Goal: Navigation & Orientation: Find specific page/section

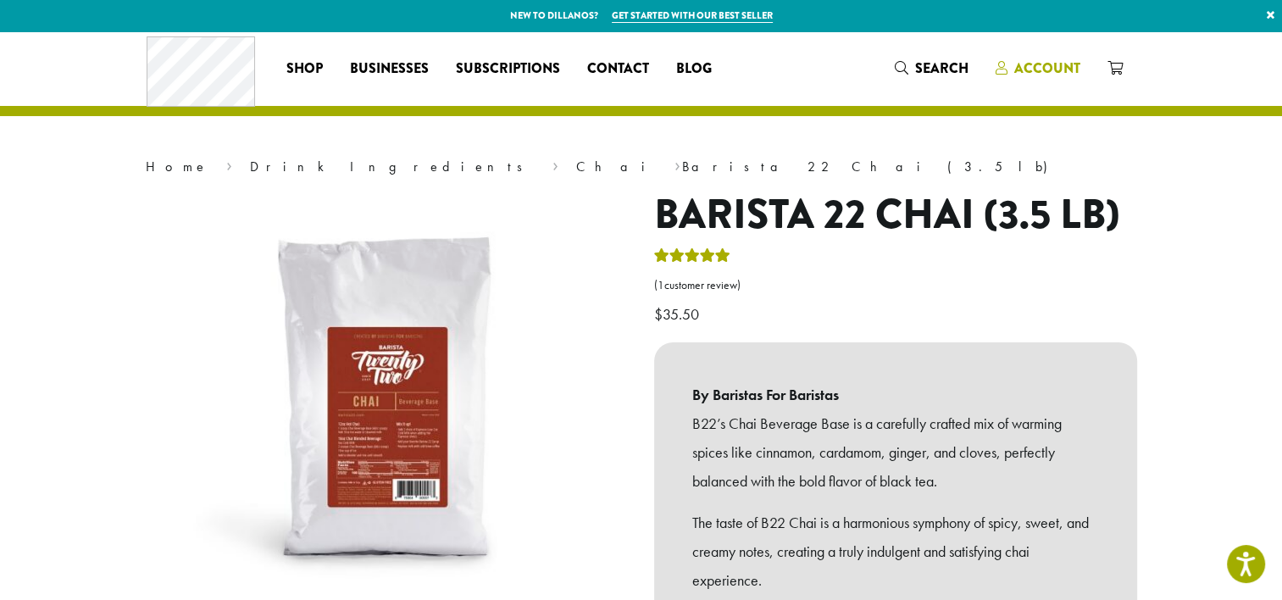
drag, startPoint x: 0, startPoint y: 0, endPoint x: 1047, endPoint y: 58, distance: 1048.8
click at [1047, 58] on span "Account" at bounding box center [1047, 67] width 66 height 19
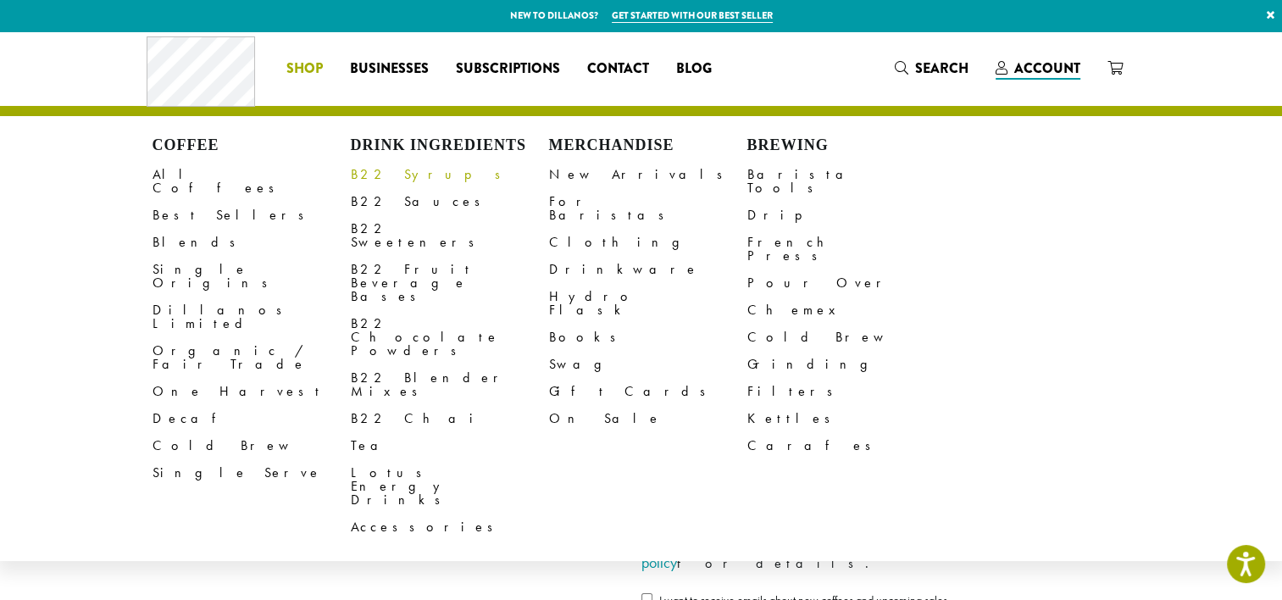
click at [366, 173] on link "B22 Syrups" at bounding box center [450, 174] width 198 height 27
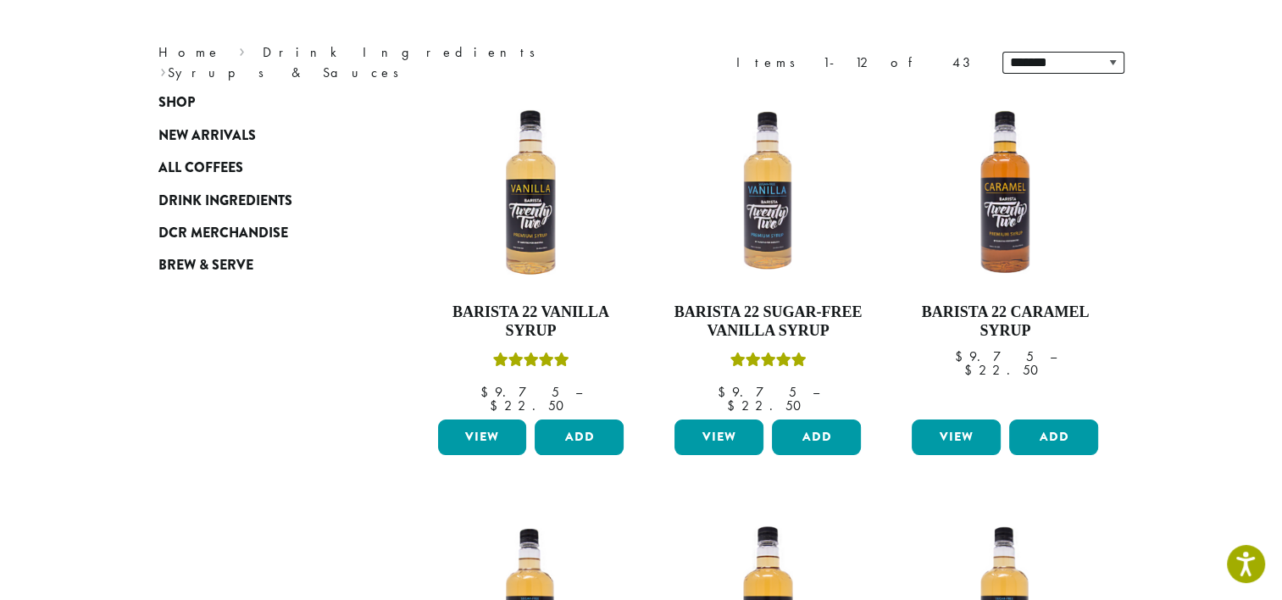
scroll to position [208, 0]
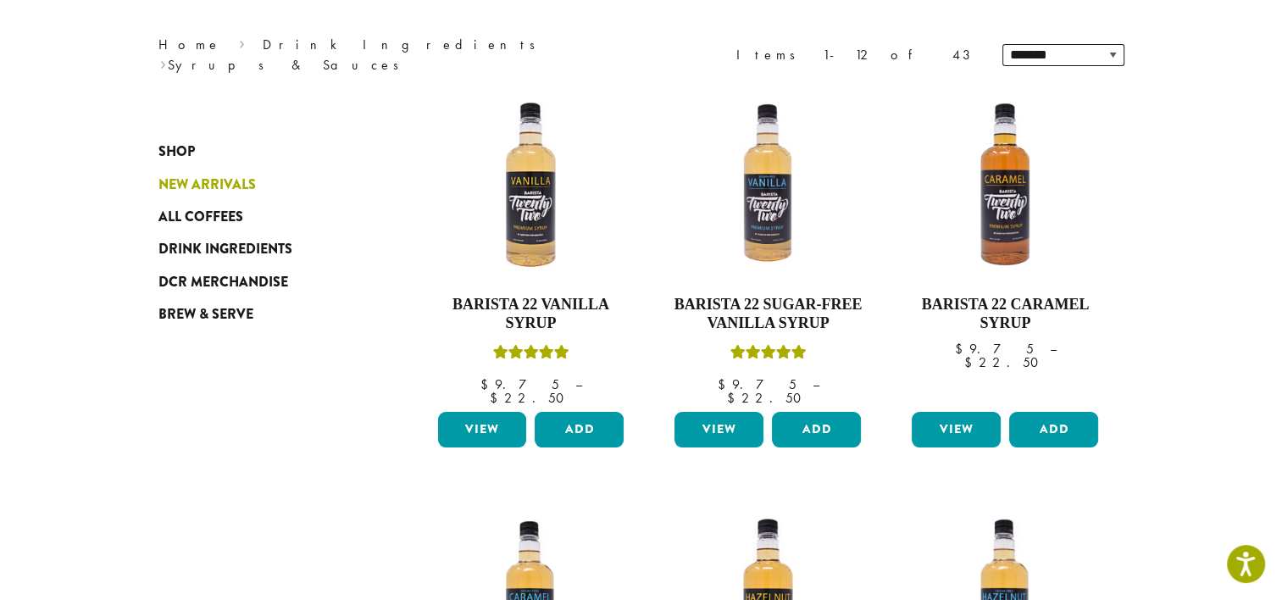
click at [250, 186] on span "New Arrivals" at bounding box center [206, 185] width 97 height 21
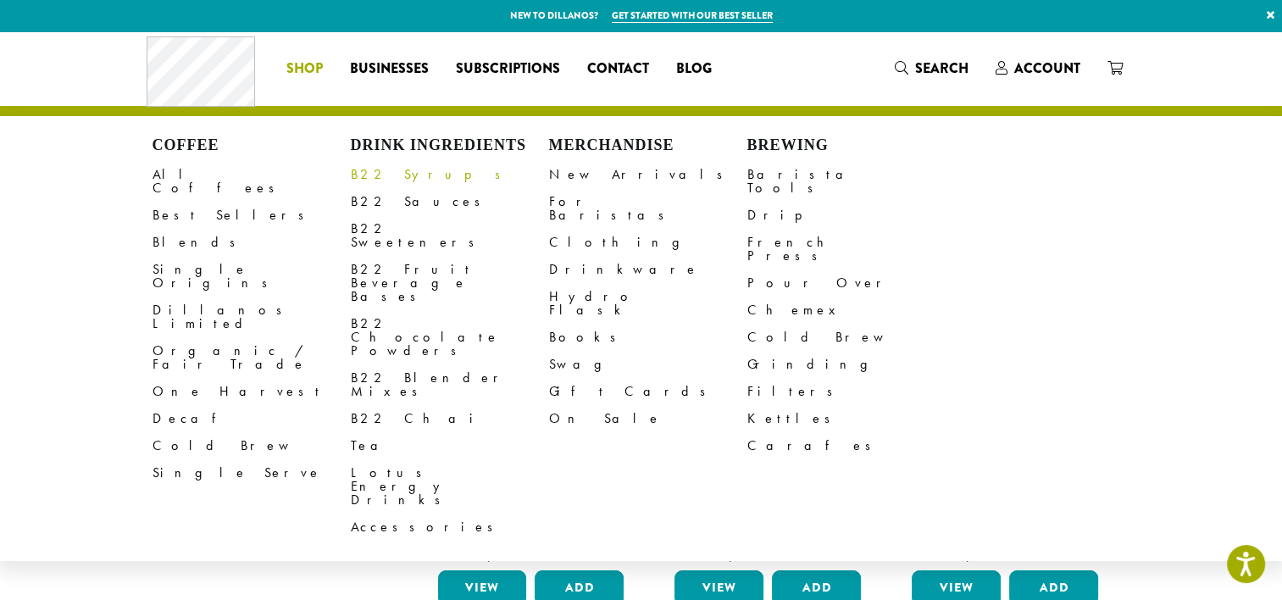
click at [369, 171] on link "B22 Syrups" at bounding box center [450, 174] width 198 height 27
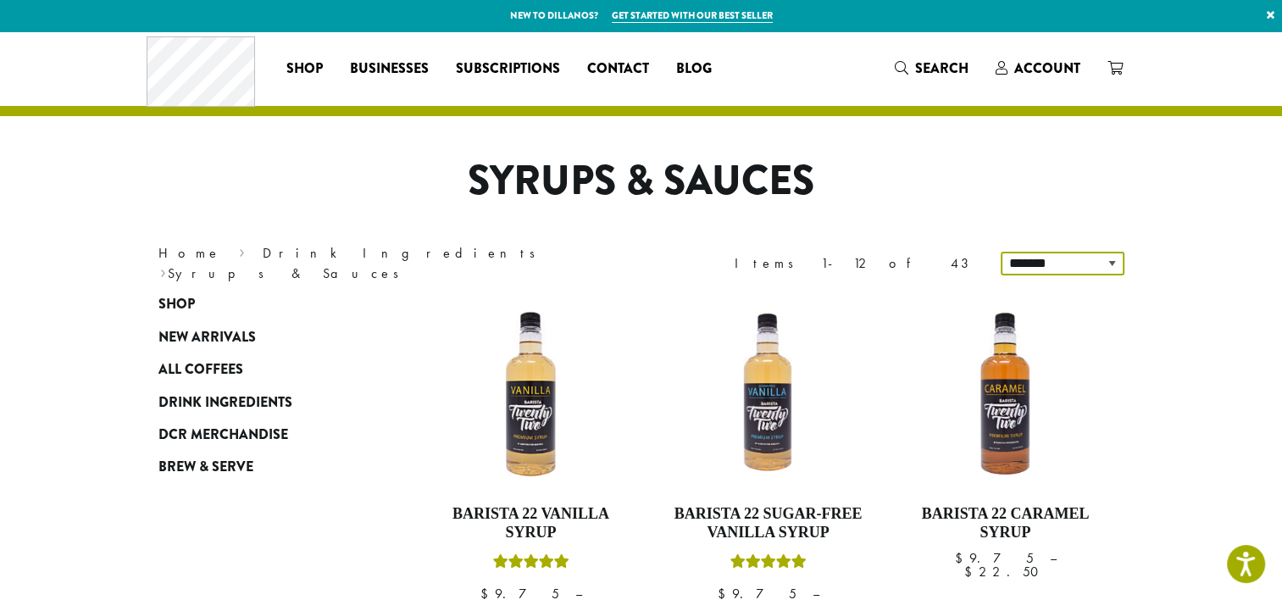
click at [1111, 264] on select "**********" at bounding box center [1063, 264] width 124 height 24
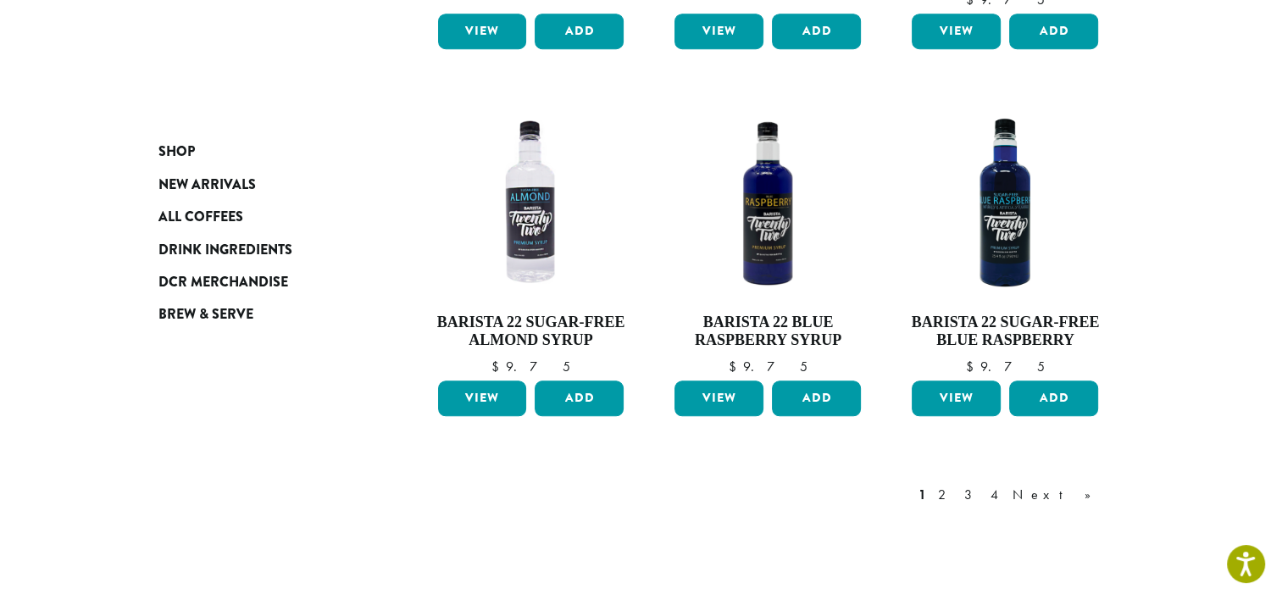
scroll to position [1422, 0]
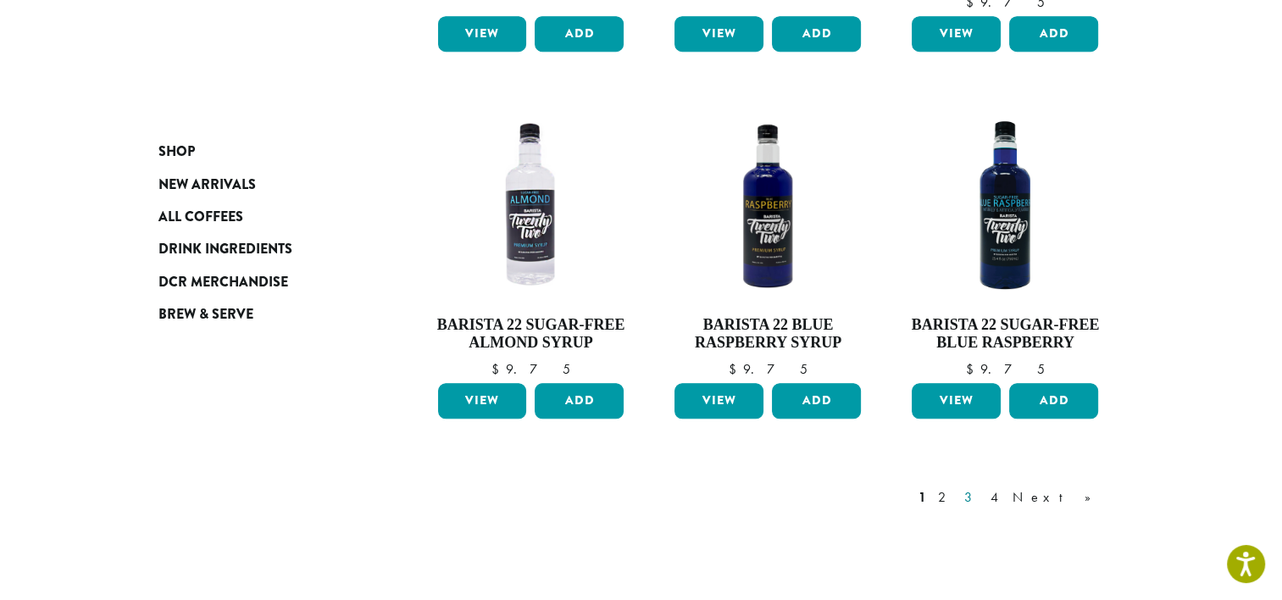
click at [982, 487] on link "3" at bounding box center [971, 497] width 21 height 20
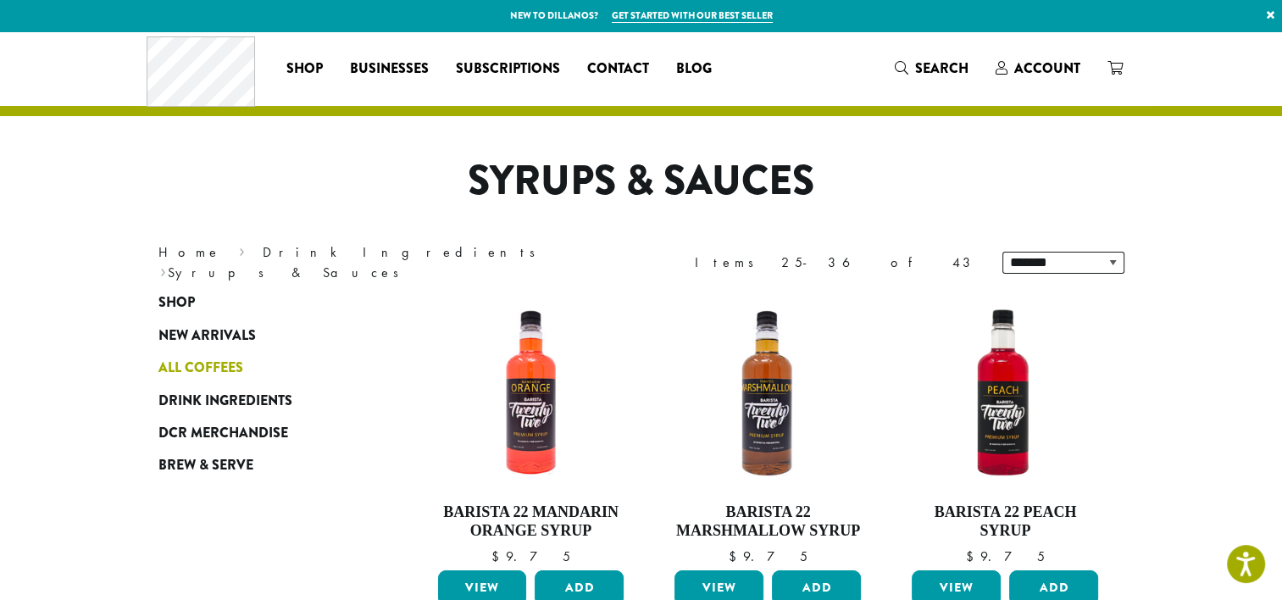
click at [182, 363] on span "All Coffees" at bounding box center [200, 368] width 85 height 21
